Goal: Task Accomplishment & Management: Use online tool/utility

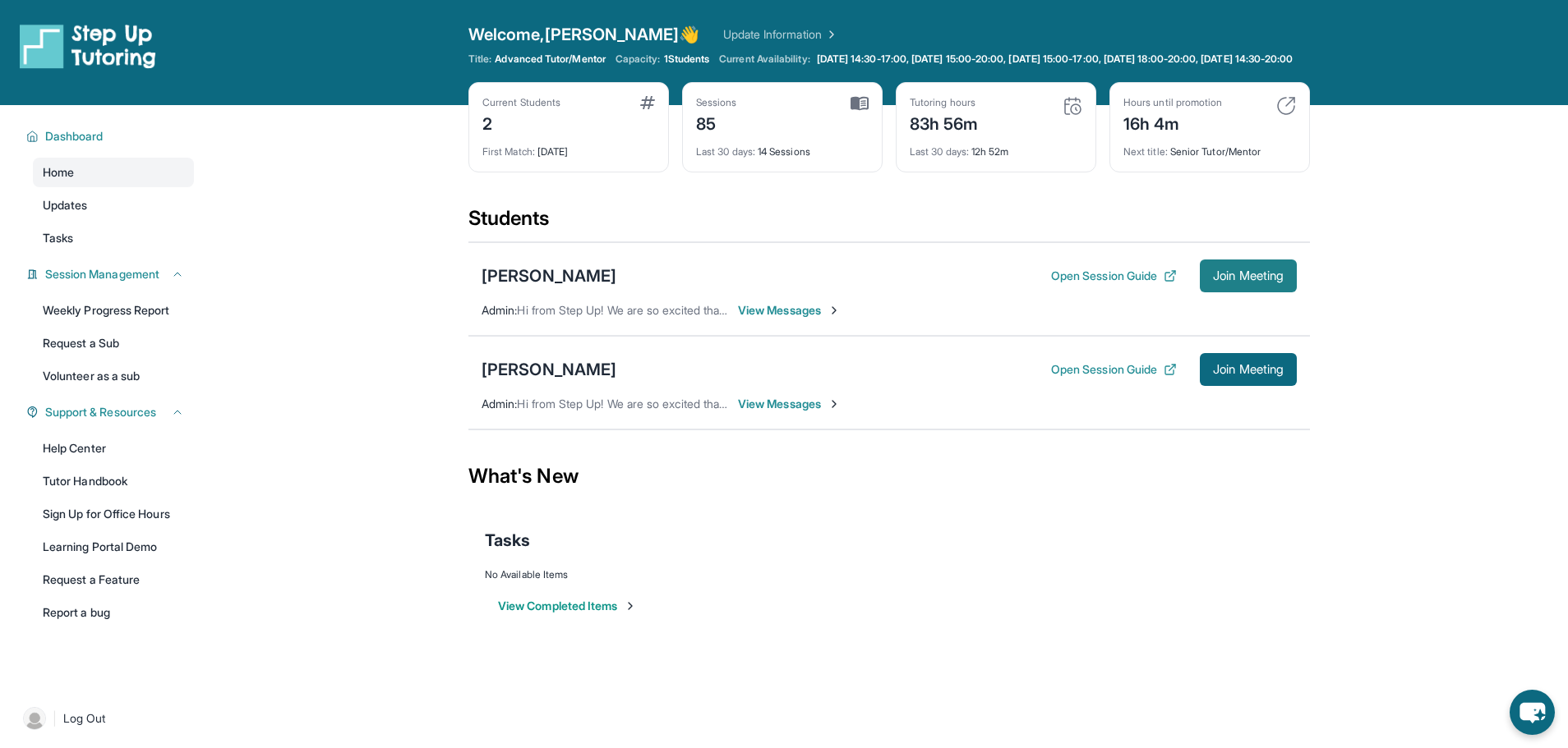
click at [1265, 281] on span "Join Meeting" at bounding box center [1248, 276] width 71 height 10
click at [548, 282] on div "Alexa Reyes" at bounding box center [549, 276] width 135 height 23
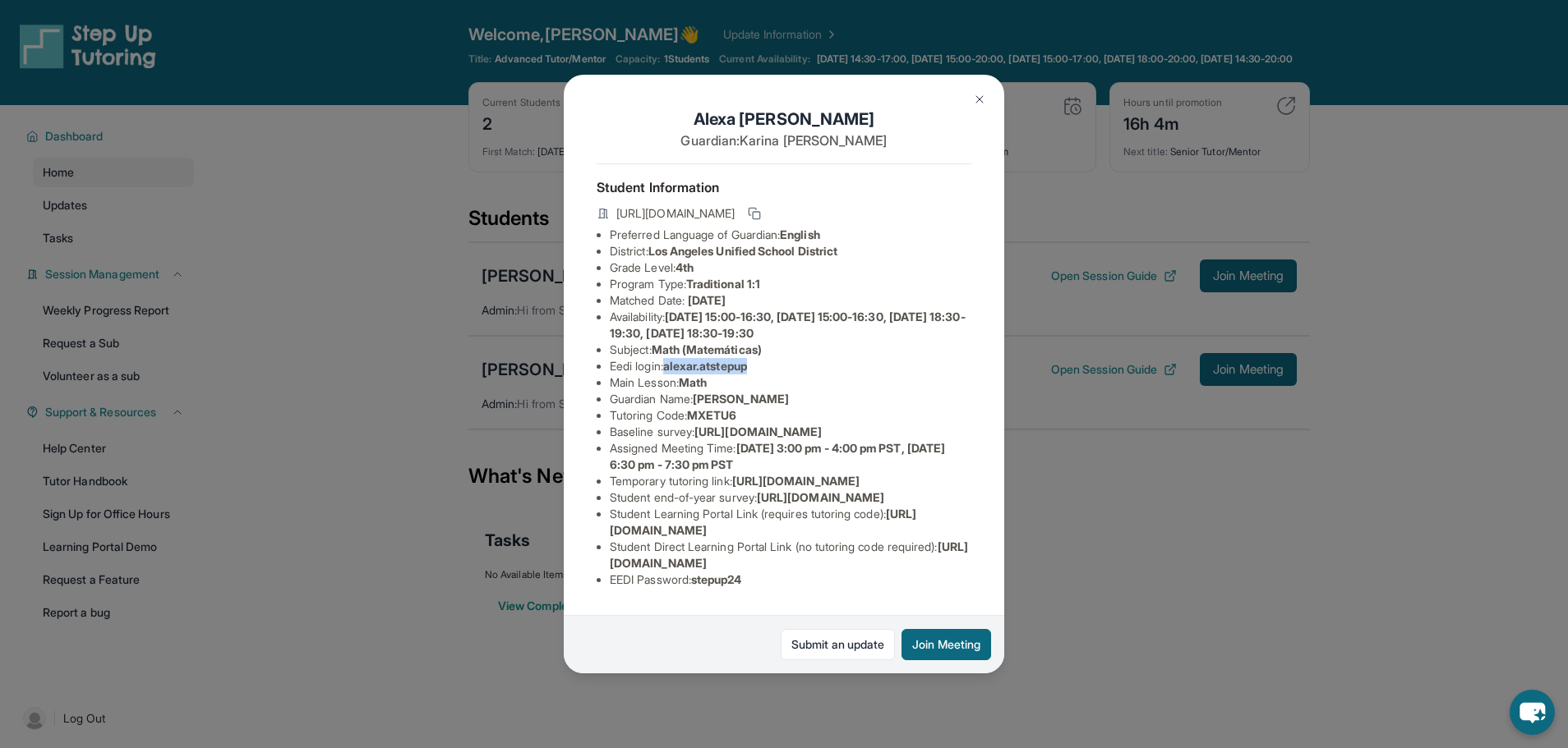
drag, startPoint x: 764, startPoint y: 383, endPoint x: 669, endPoint y: 379, distance: 95.1
click at [669, 374] on li "Eedi login : alexar.atstepup" at bounding box center [790, 366] width 361 height 17
copy span "alexar.atstepup"
